Goal: Obtain resource: Download file/media

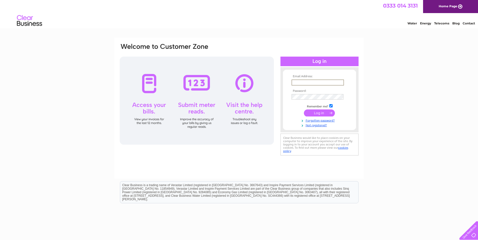
click at [318, 82] on input "text" at bounding box center [317, 83] width 52 height 6
type input "[EMAIL_ADDRESS][DOMAIN_NAME]"
click at [319, 112] on input "submit" at bounding box center [319, 113] width 31 height 7
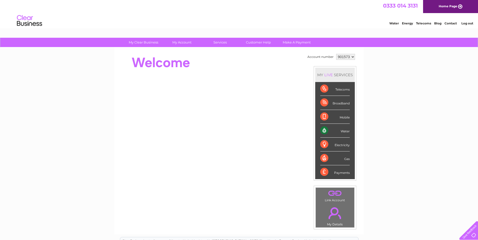
click at [336, 56] on select "901573 901574 901575 901576 901577 901579 901580 901581 901582 901583 901584 90…" at bounding box center [345, 57] width 19 height 6
click at [336, 54] on select "901573 901574 901575 901576 901577 901579 901580 901581 901582 901583 901584 90…" at bounding box center [345, 57] width 19 height 6
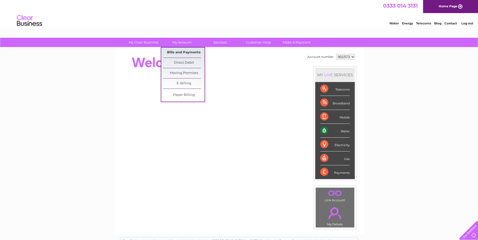
click at [186, 52] on link "Bills and Payments" at bounding box center [184, 53] width 42 height 10
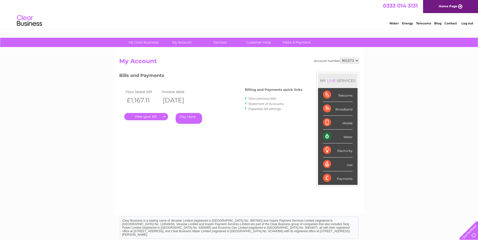
click at [159, 115] on link "." at bounding box center [146, 116] width 44 height 7
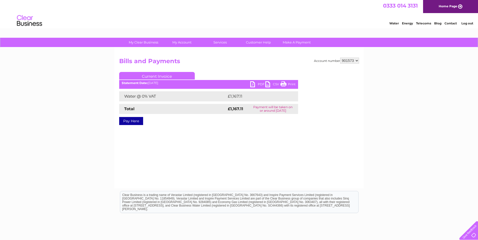
click at [260, 84] on link "PDF" at bounding box center [257, 84] width 15 height 7
click at [349, 61] on select "901573 901574 901575 901576 901577 901579 901580 901581 901582 901583 901584 90…" at bounding box center [349, 61] width 19 height 6
click at [340, 58] on select "901573 901574 901575 901576 901577 901579 901580 901581 901582 901583 901584 90…" at bounding box center [349, 61] width 19 height 6
click at [256, 86] on link "PDF" at bounding box center [257, 84] width 15 height 7
click at [339, 67] on div "Account number 901573 901574 901575 901576 901577 901579 901580 901581 901582 9…" at bounding box center [239, 95] width 240 height 75
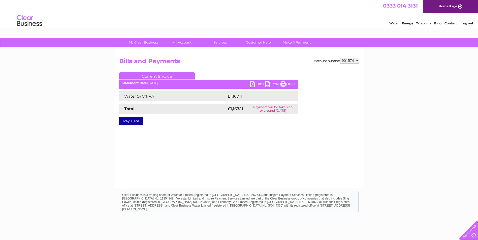
click at [348, 62] on select "901573 901574 901575 901576 901577 901579 901580 901581 901582 901583 901584 90…" at bounding box center [349, 61] width 19 height 6
select select "901575"
click at [340, 58] on select "901573 901574 901575 901576 901577 901579 901580 901581 901582 901583 901584 90…" at bounding box center [349, 61] width 19 height 6
click at [259, 84] on link "PDF" at bounding box center [257, 84] width 15 height 7
click at [322, 68] on div "Account number 901573 901574 901575 901576 901577 901579 901580 901581 901582 9…" at bounding box center [239, 95] width 240 height 75
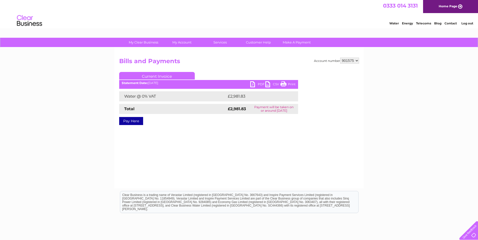
click at [352, 61] on select "901573 901574 901575 901576 901577 901579 901580 901581 901582 901583 901584 90…" at bounding box center [349, 61] width 19 height 6
select select "901576"
click at [340, 58] on select "901573 901574 901575 901576 901577 901579 901580 901581 901582 901583 901584 90…" at bounding box center [349, 61] width 19 height 6
click at [261, 86] on link "PDF" at bounding box center [257, 84] width 15 height 7
drag, startPoint x: 331, startPoint y: 71, endPoint x: 341, endPoint y: 70, distance: 10.2
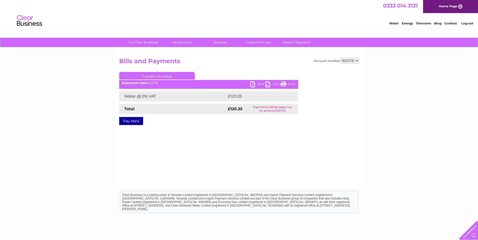
click at [332, 71] on div "Account number 901573 901574 901575 901576 901577 901579 901580 901581 901582 9…" at bounding box center [239, 95] width 240 height 75
click at [354, 60] on select "901573 901574 901575 901576 901577 901579 901580 901581 901582 901583 901584 90…" at bounding box center [349, 61] width 19 height 6
select select "901577"
click at [340, 58] on select "901573 901574 901575 901576 901577 901579 901580 901581 901582 901583 901584 90…" at bounding box center [349, 61] width 19 height 6
click at [260, 86] on link "PDF" at bounding box center [257, 84] width 15 height 7
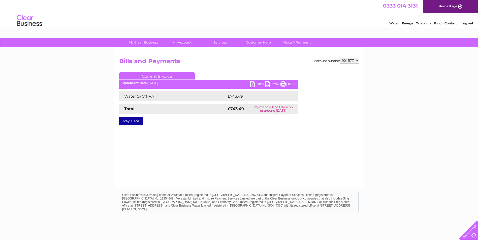
click at [350, 61] on select "901573 901574 901575 901576 901577 901579 901580 901581 901582 901583 901584 90…" at bounding box center [349, 61] width 19 height 6
select select "901579"
click at [340, 58] on select "901573 901574 901575 901576 901577 901579 901580 901581 901582 901583 901584 90…" at bounding box center [349, 61] width 19 height 6
click at [256, 86] on link "PDF" at bounding box center [257, 84] width 15 height 7
click at [347, 62] on select "901573 901574 901575 901576 901577 901579 901580 901581 901582 901583 901584 90…" at bounding box center [349, 61] width 19 height 6
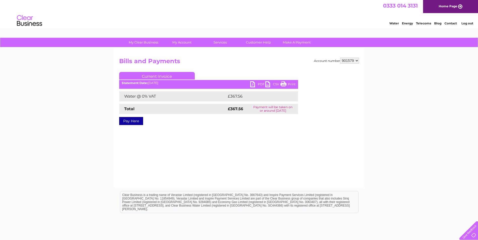
select select "901580"
click at [340, 58] on select "901573 901574 901575 901576 901577 901579 901580 901581 901582 901583 901584 90…" at bounding box center [349, 61] width 19 height 6
click at [257, 84] on link "PDF" at bounding box center [257, 84] width 15 height 7
click at [348, 62] on select "901573 901574 901575 901576 901577 901579 901580 901581 901582 901583 901584 90…" at bounding box center [349, 61] width 19 height 6
select select "901581"
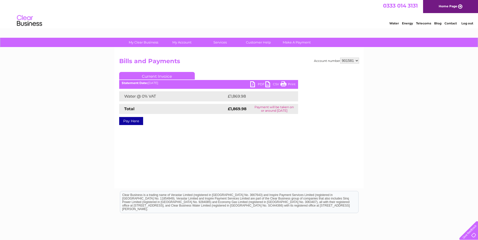
click at [340, 58] on select "901573 901574 901575 901576 901577 901579 901580 901581 901582 901583 901584 90…" at bounding box center [349, 61] width 19 height 6
click at [259, 83] on link "PDF" at bounding box center [257, 84] width 15 height 7
click at [350, 62] on select "901573 901574 901575 901576 901577 901579 901580 901581 901582 901583 901584 90…" at bounding box center [349, 61] width 19 height 6
select select "901582"
click at [340, 58] on select "901573 901574 901575 901576 901577 901579 901580 901581 901582 901583 901584 90…" at bounding box center [349, 61] width 19 height 6
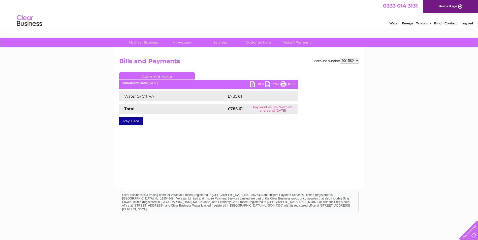
click at [256, 85] on link "PDF" at bounding box center [257, 84] width 15 height 7
drag, startPoint x: 321, startPoint y: 63, endPoint x: 335, endPoint y: 62, distance: 13.7
click at [321, 63] on div "Account number 901573 901574 901575 901576 901577 901579 901580 901581 901582 9…" at bounding box center [336, 61] width 45 height 6
click at [355, 58] on select "901573 901574 901575 901576 901577 901579 901580 901581 901582 901583 901584 90…" at bounding box center [349, 61] width 19 height 6
select select "901583"
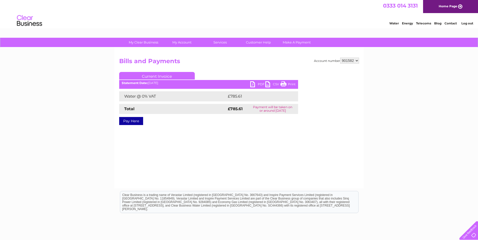
click at [340, 58] on select "901573 901574 901575 901576 901577 901579 901580 901581 901582 901583 901584 90…" at bounding box center [349, 61] width 19 height 6
click at [257, 85] on link "PDF" at bounding box center [257, 84] width 15 height 7
click at [325, 71] on div "Account number 901573 901574 901575 901576 901577 901579 901580 901581 901582 9…" at bounding box center [239, 95] width 240 height 75
click at [347, 59] on select "901573 901574 901575 901576 901577 901579 901580 901581 901582 901583 901584 90…" at bounding box center [349, 61] width 19 height 6
select select "901584"
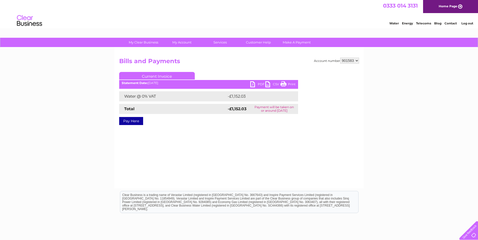
click at [340, 58] on select "901573 901574 901575 901576 901577 901579 901580 901581 901582 901583 901584 90…" at bounding box center [349, 61] width 19 height 6
drag, startPoint x: 0, startPoint y: 0, endPoint x: 258, endPoint y: 85, distance: 271.2
click at [258, 85] on link "PDF" at bounding box center [257, 84] width 15 height 7
click at [337, 64] on h2 "Bills and Payments" at bounding box center [239, 63] width 240 height 10
click at [350, 60] on select "901573 901574 901575 901576 901577 901579 901580 901581 901582 901583 901584 90…" at bounding box center [349, 61] width 19 height 6
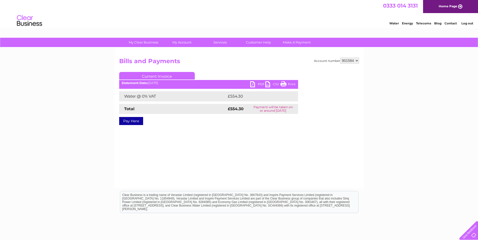
select select "902475"
click at [340, 58] on select "901573 901574 901575 901576 901577 901579 901580 901581 901582 901583 901584 90…" at bounding box center [349, 61] width 19 height 6
click at [256, 85] on link "PDF" at bounding box center [257, 84] width 15 height 7
click at [349, 60] on select "901573 901574 901575 901576 901577 901579 901580 901581 901582 901583 901584 90…" at bounding box center [349, 61] width 19 height 6
select select "908920"
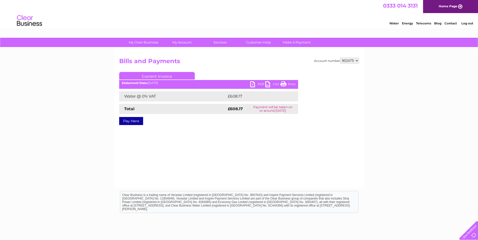
click at [340, 58] on select "901573 901574 901575 901576 901577 901579 901580 901581 901582 901583 901584 90…" at bounding box center [349, 61] width 19 height 6
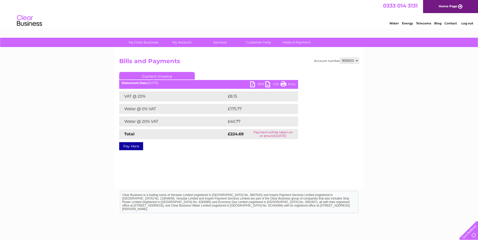
click at [254, 84] on link "PDF" at bounding box center [257, 84] width 15 height 7
click at [348, 64] on h2 "Bills and Payments" at bounding box center [239, 63] width 240 height 10
click at [346, 58] on select "901573 901574 901575 901576 901577 901579 901580 901581 901582 901583 901584 90…" at bounding box center [349, 61] width 19 height 6
select select "975126"
click at [340, 58] on select "901573 901574 901575 901576 901577 901579 901580 901581 901582 901583 901584 90…" at bounding box center [349, 61] width 19 height 6
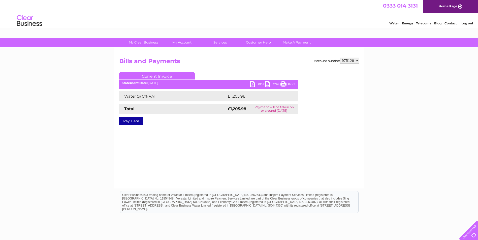
click at [254, 80] on ul "Current Invoice" at bounding box center [208, 76] width 179 height 9
click at [255, 83] on link "PDF" at bounding box center [257, 84] width 15 height 7
click at [240, 70] on div "Account number 901573 901574 901575 901576 901577 901579 901580 901581 901582 9…" at bounding box center [239, 95] width 240 height 75
click at [341, 64] on h2 "Bills and Payments" at bounding box center [239, 63] width 240 height 10
click at [350, 58] on select "901573 901574 901575 901576 901577 901579 901580 901581 901582 901583 901584 90…" at bounding box center [349, 61] width 19 height 6
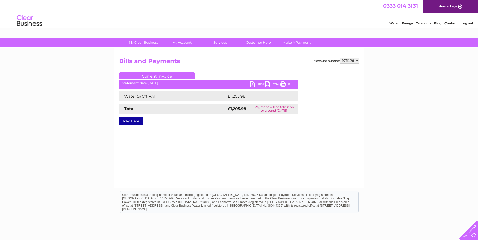
click at [360, 63] on div "Account number 901573 901574 901575 901576 901577 901579 901580 901581 901582 9…" at bounding box center [238, 118] width 249 height 141
click at [353, 63] on select "901573 901574 901575 901576 901577 901579 901580 901581 901582 901583 901584 90…" at bounding box center [349, 61] width 19 height 6
